Goal: Find specific page/section: Find specific page/section

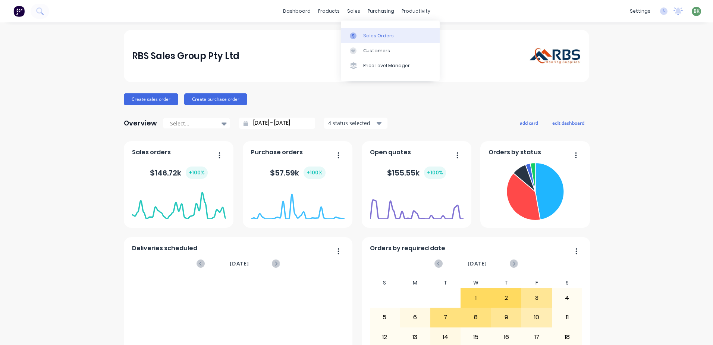
click at [366, 37] on div "Sales Orders" at bounding box center [378, 35] width 31 height 7
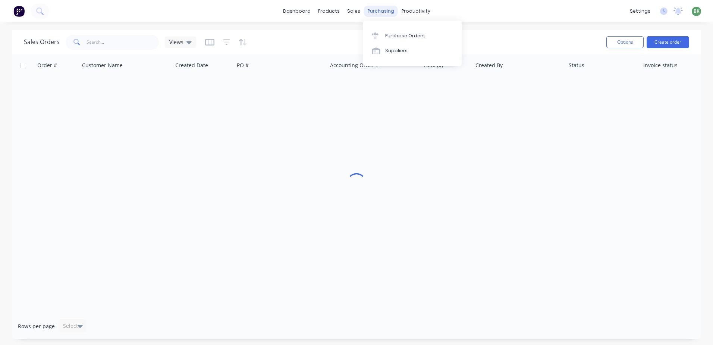
click at [372, 13] on div "purchasing" at bounding box center [381, 11] width 34 height 11
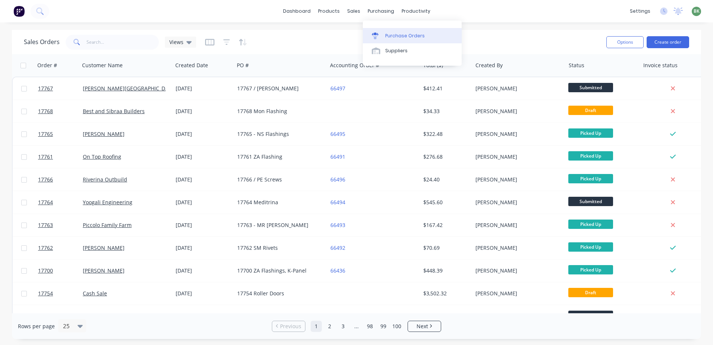
click at [387, 35] on div "Purchase Orders" at bounding box center [405, 35] width 40 height 7
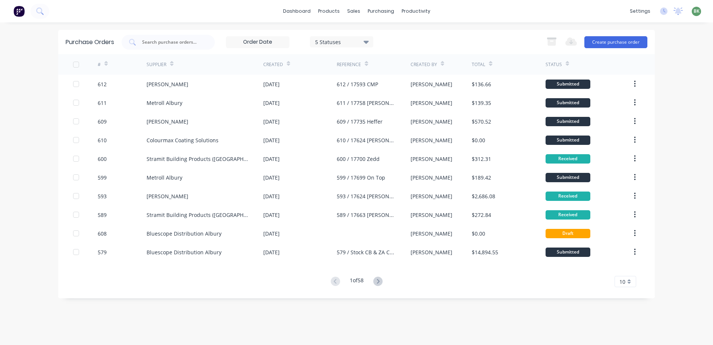
click at [107, 62] on icon at bounding box center [105, 64] width 3 height 6
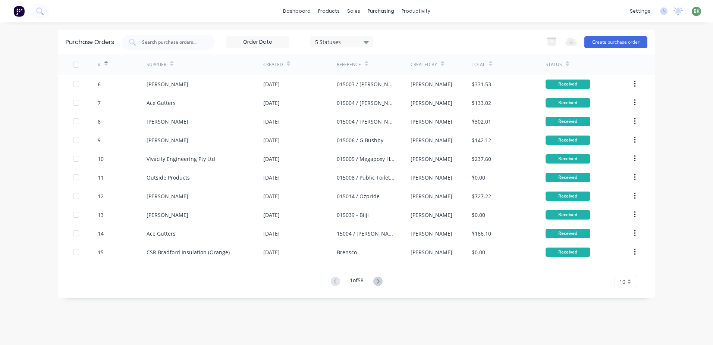
click at [106, 65] on icon at bounding box center [105, 65] width 3 height 2
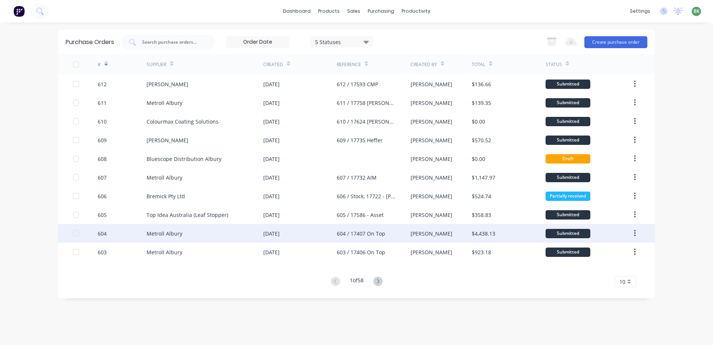
click at [355, 234] on div "604 / 17407 On Top" at bounding box center [361, 233] width 48 height 8
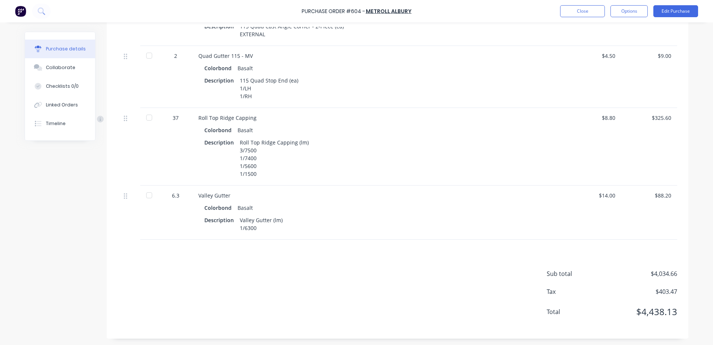
scroll to position [426, 0]
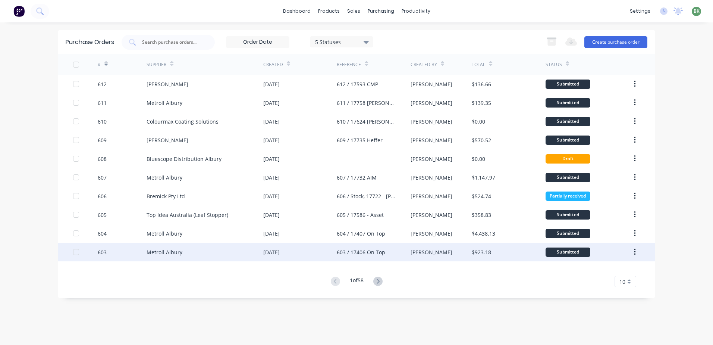
click at [159, 248] on div "Metroll Albury" at bounding box center [165, 252] width 36 height 8
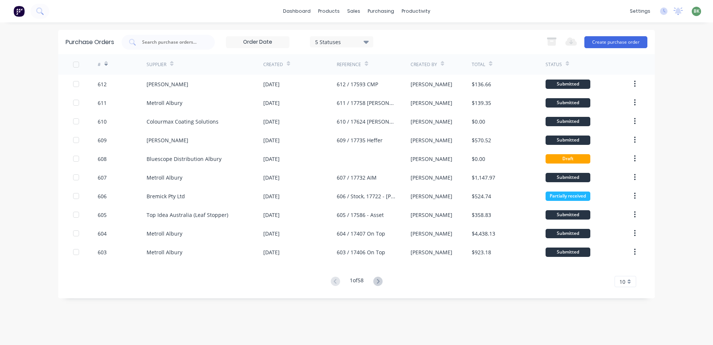
click at [379, 282] on icon at bounding box center [378, 281] width 3 height 4
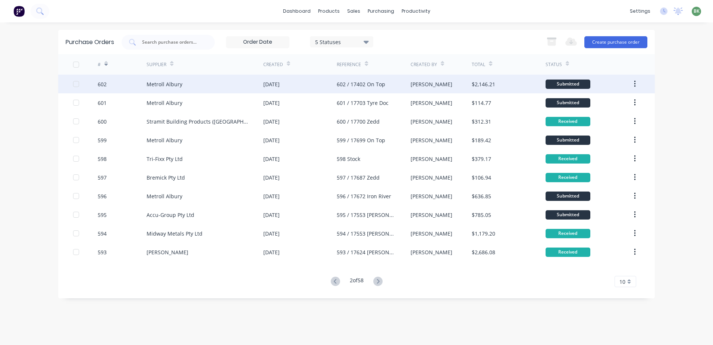
click at [166, 85] on div "Metroll Albury" at bounding box center [165, 84] width 36 height 8
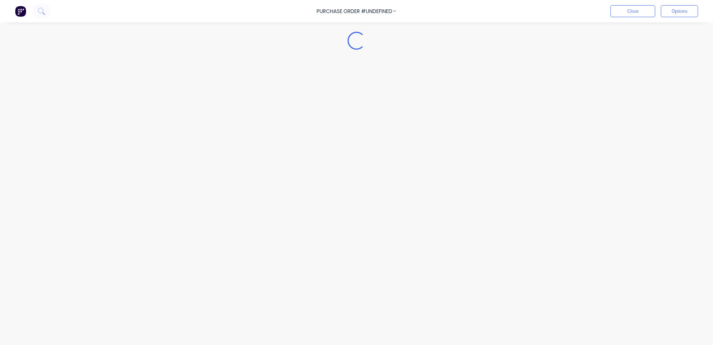
type textarea "x"
